Goal: Task Accomplishment & Management: Use online tool/utility

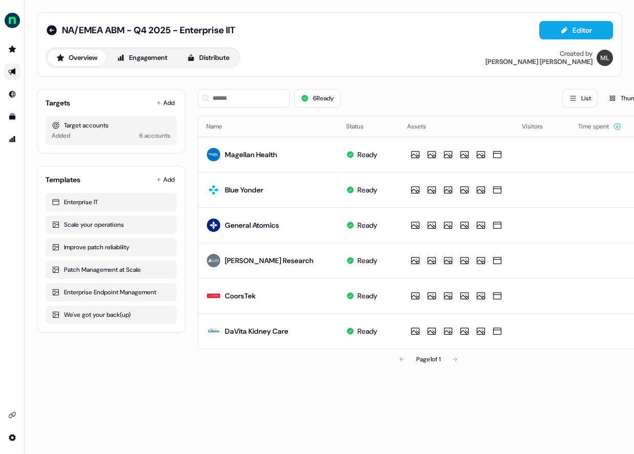
click at [13, 73] on icon "Go to outbound experience" at bounding box center [11, 72] width 7 height 7
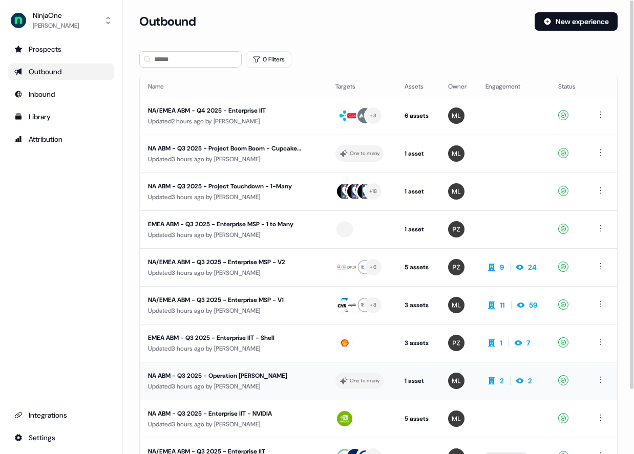
click at [206, 377] on div "NA ABM - Q3 2025 - Operation [PERSON_NAME]" at bounding box center [227, 376] width 159 height 10
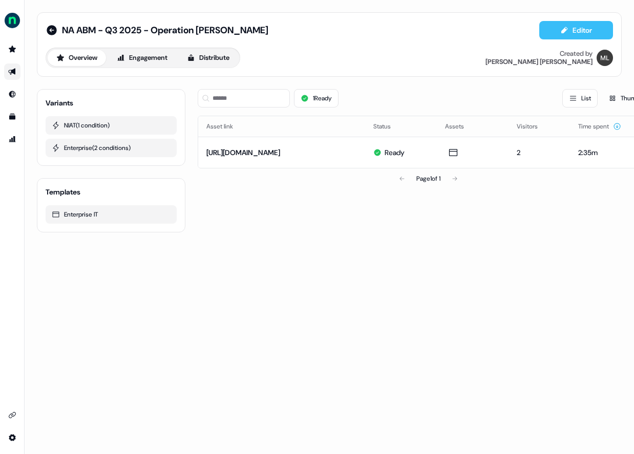
click at [595, 25] on button "Editor" at bounding box center [576, 30] width 74 height 18
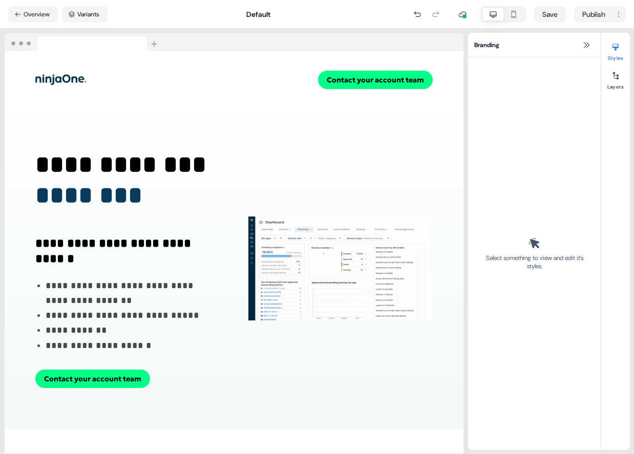
drag, startPoint x: 589, startPoint y: 46, endPoint x: 495, endPoint y: 86, distance: 102.0
click at [588, 46] on icon at bounding box center [586, 45] width 8 height 8
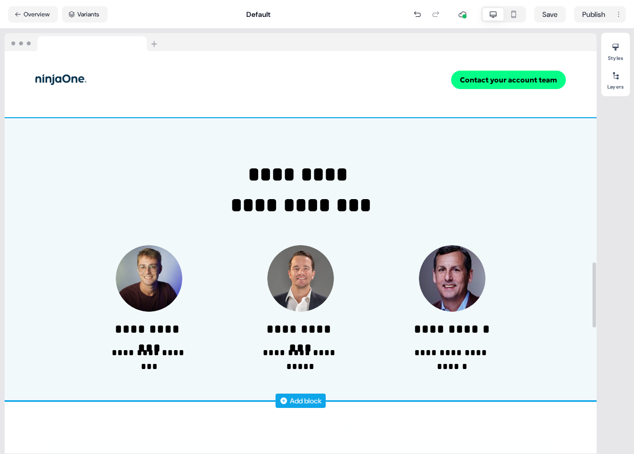
scroll to position [1305, 0]
